Goal: Task Accomplishment & Management: Complete application form

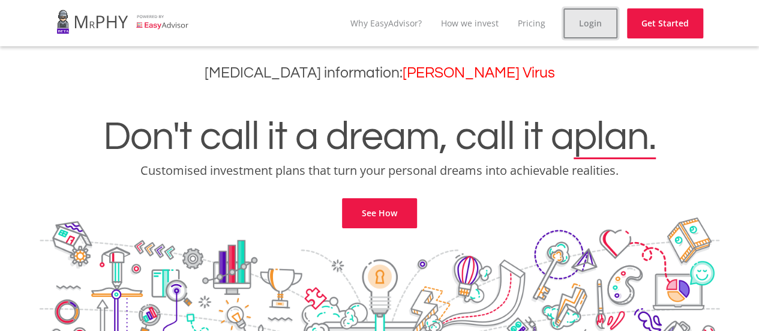
click at [594, 16] on link "Login" at bounding box center [590, 23] width 54 height 30
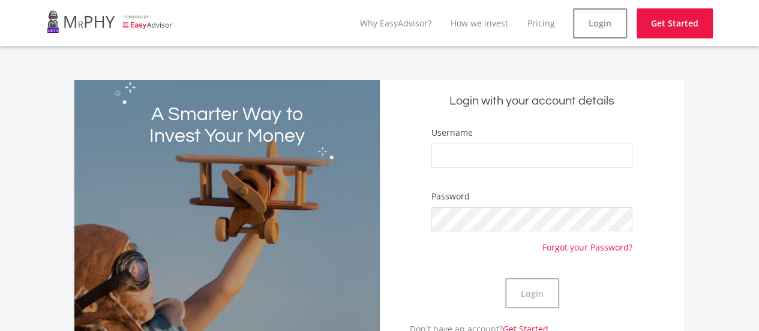
click at [502, 169] on div "Username" at bounding box center [531, 152] width 201 height 53
drag, startPoint x: 502, startPoint y: 169, endPoint x: 494, endPoint y: 160, distance: 11.5
click at [494, 160] on div "Username" at bounding box center [531, 152] width 201 height 53
click at [494, 160] on input "Username" at bounding box center [531, 155] width 201 height 24
drag, startPoint x: 494, startPoint y: 160, endPoint x: 212, endPoint y: -1, distance: 324.6
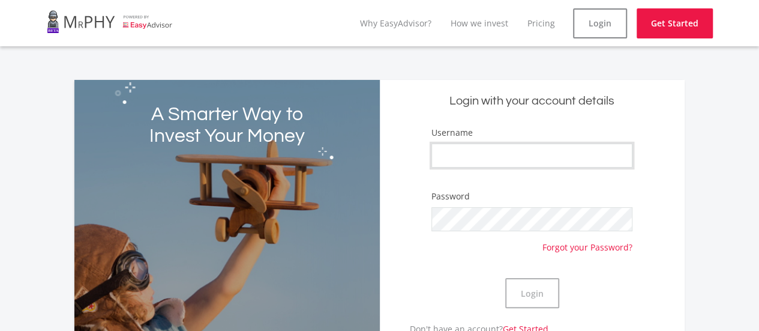
click at [212, 0] on html "menu Why EasyAdvisor? How we invest Pricing Login Get Started A Smarter Way to …" at bounding box center [379, 279] width 759 height 559
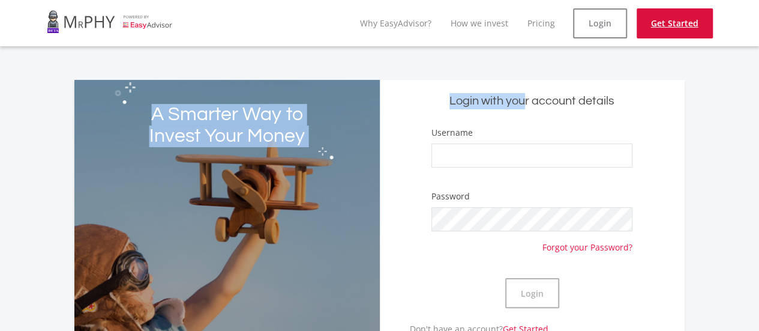
drag, startPoint x: 212, startPoint y: -1, endPoint x: 660, endPoint y: 23, distance: 448.2
click at [660, 23] on ee-auth-layout "menu Why EasyAdvisor? How we invest Pricing Login Get Started A Smarter Way to …" at bounding box center [379, 279] width 759 height 559
click at [660, 23] on link "Get Started" at bounding box center [674, 23] width 76 height 30
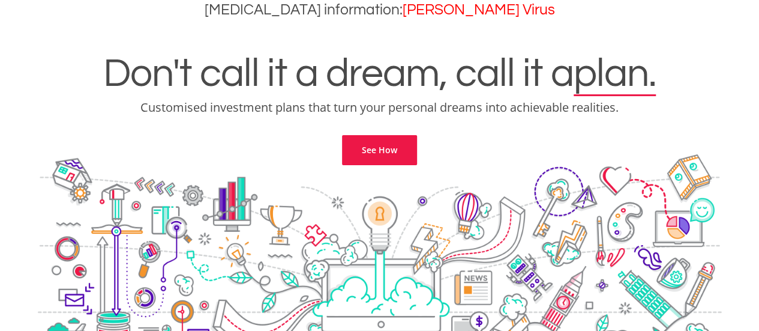
scroll to position [60, 0]
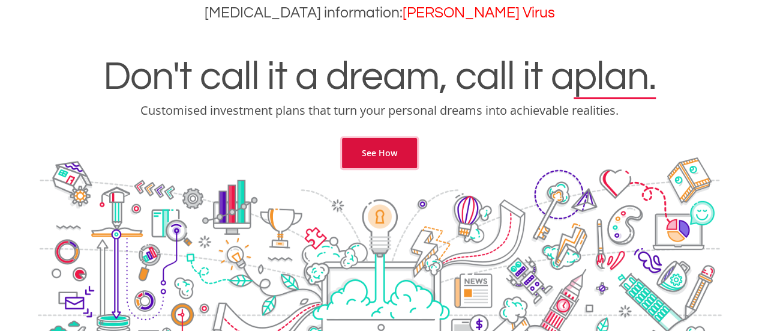
click at [364, 157] on link "See How" at bounding box center [379, 153] width 75 height 30
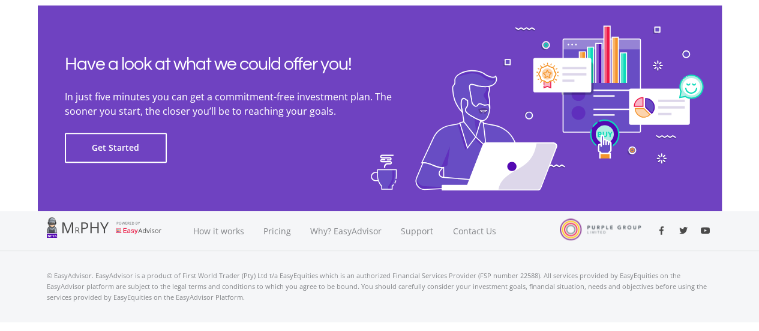
scroll to position [2824, 0]
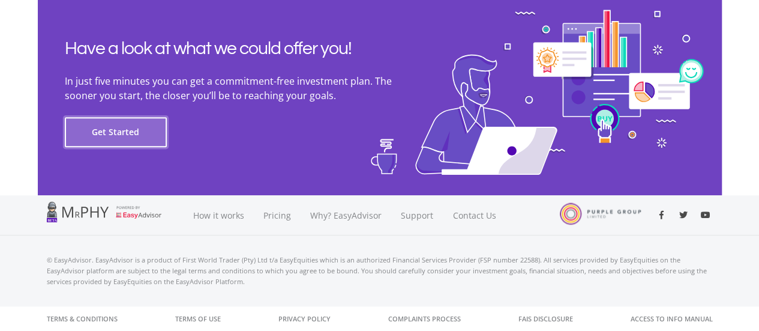
click at [108, 135] on button "Get Started" at bounding box center [116, 132] width 102 height 30
